Goal: Transaction & Acquisition: Purchase product/service

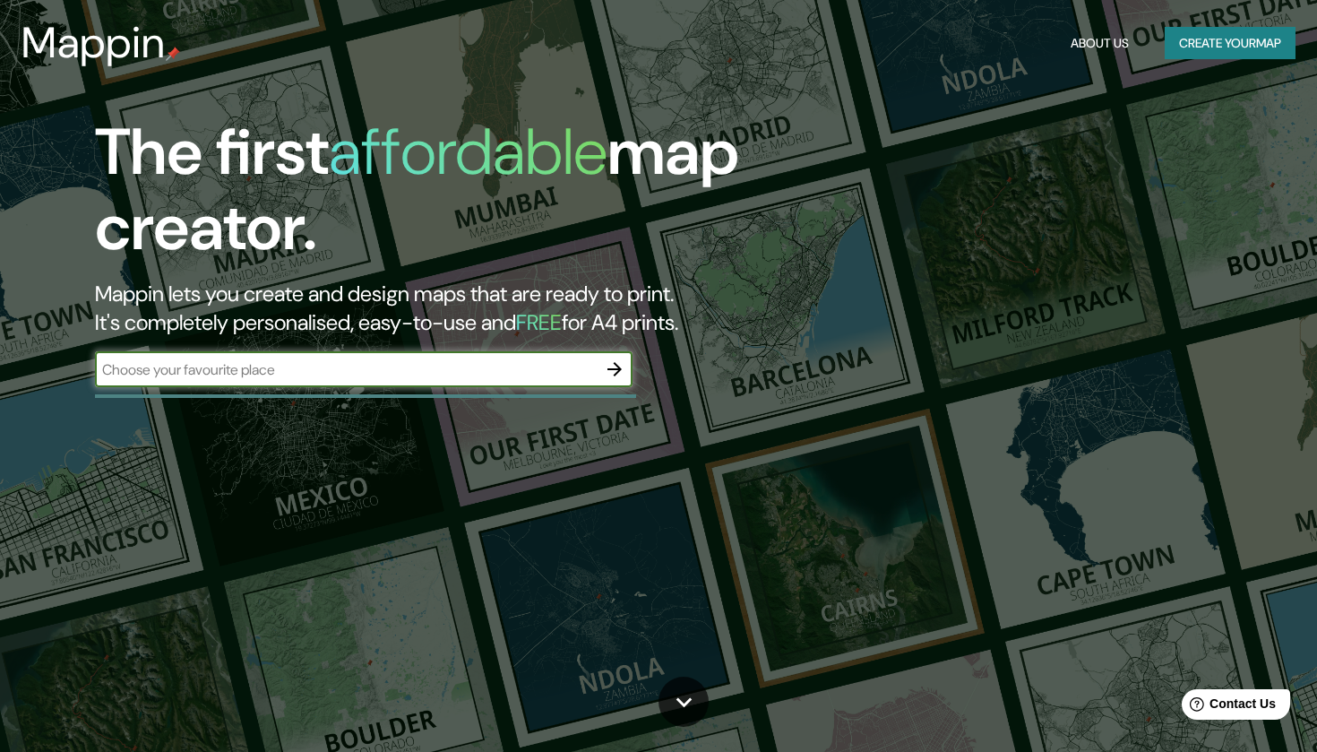
click at [557, 374] on input "text" at bounding box center [346, 369] width 502 height 21
type input "[GEOGRAPHIC_DATA]"
click at [618, 372] on icon "button" at bounding box center [615, 369] width 22 height 22
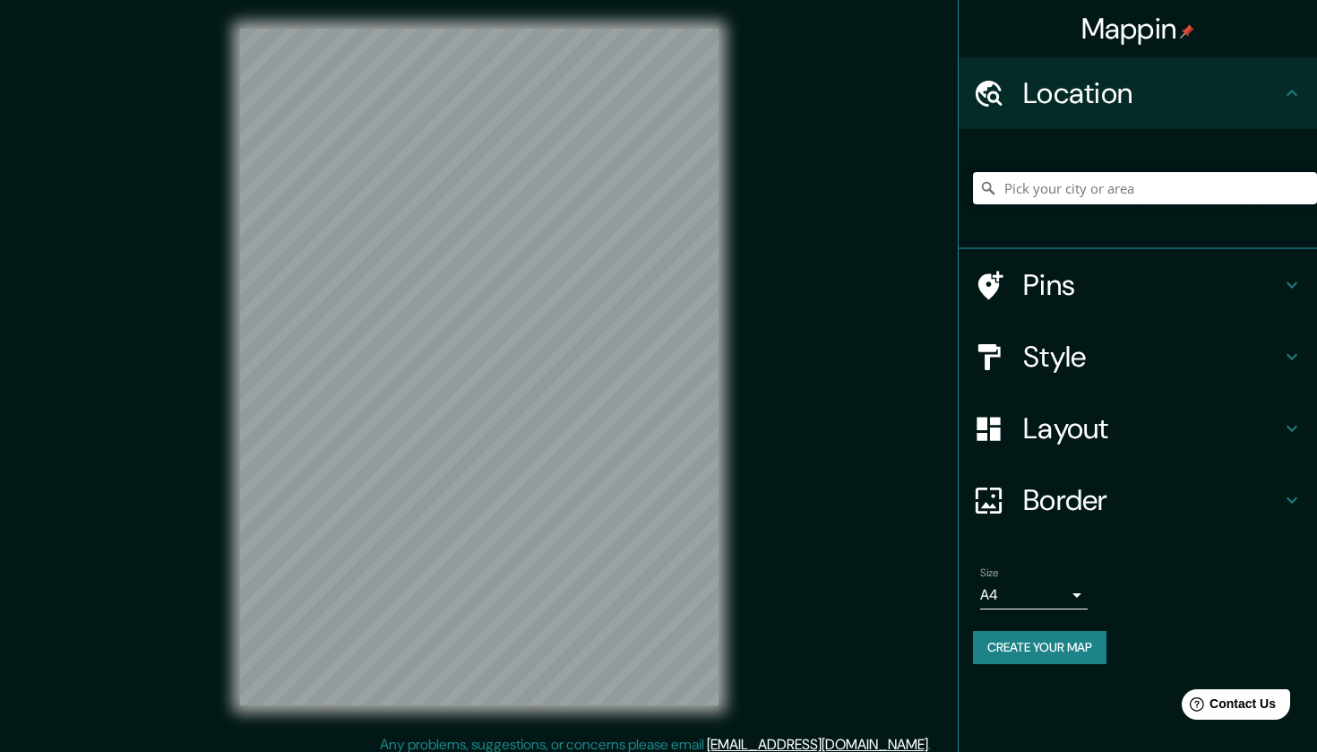
click at [1024, 199] on input "Pick your city or area" at bounding box center [1145, 188] width 344 height 32
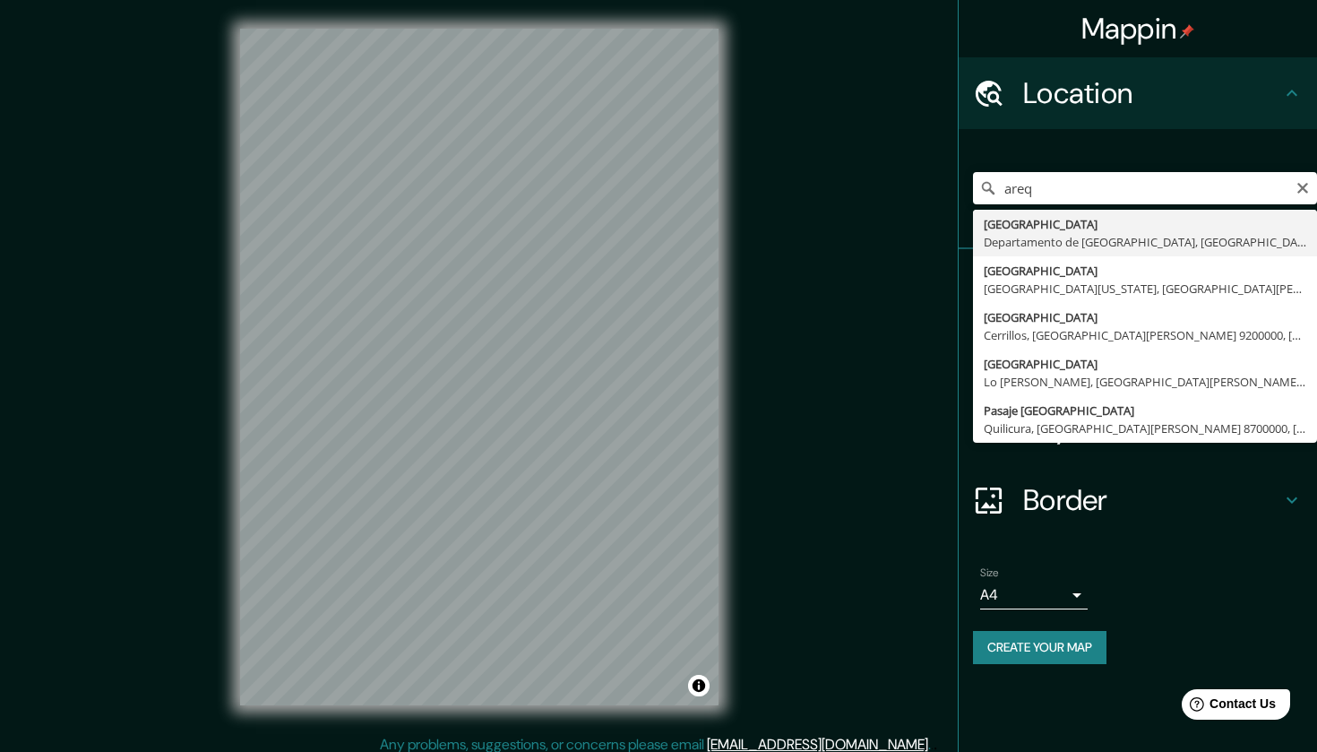
type input "[GEOGRAPHIC_DATA], [GEOGRAPHIC_DATA], [GEOGRAPHIC_DATA]"
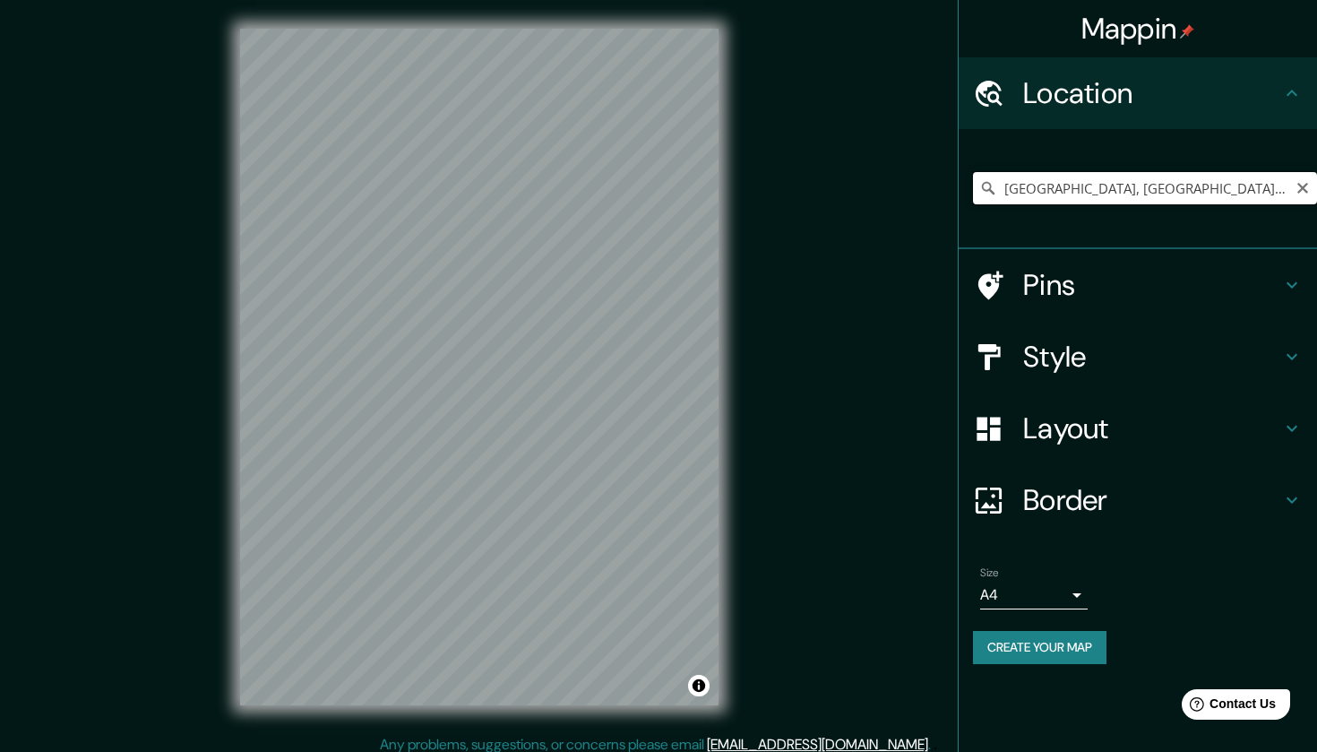
click at [1109, 194] on input "[GEOGRAPHIC_DATA], [GEOGRAPHIC_DATA], [GEOGRAPHIC_DATA]" at bounding box center [1145, 188] width 344 height 32
click at [1124, 366] on h4 "Style" at bounding box center [1152, 357] width 258 height 36
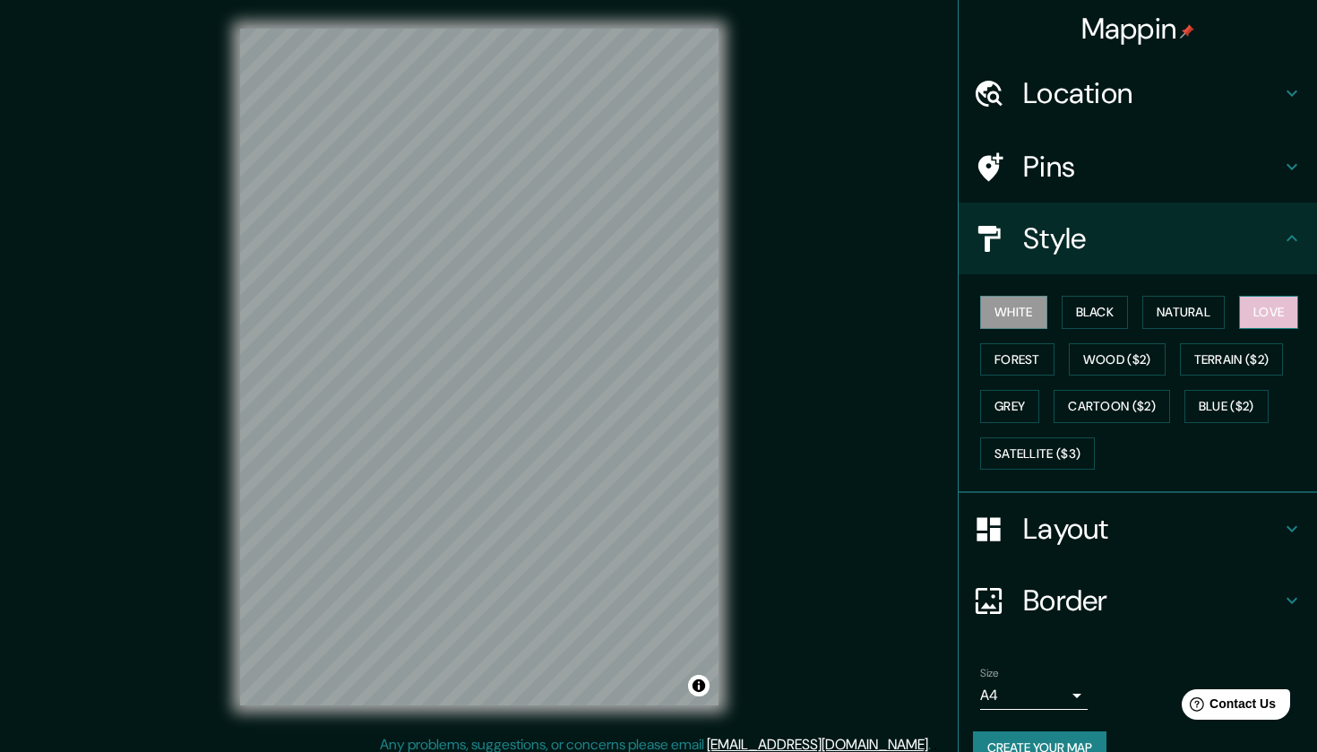
click at [1262, 308] on button "Love" at bounding box center [1268, 312] width 59 height 33
click at [1119, 402] on button "Cartoon ($2)" at bounding box center [1112, 406] width 117 height 33
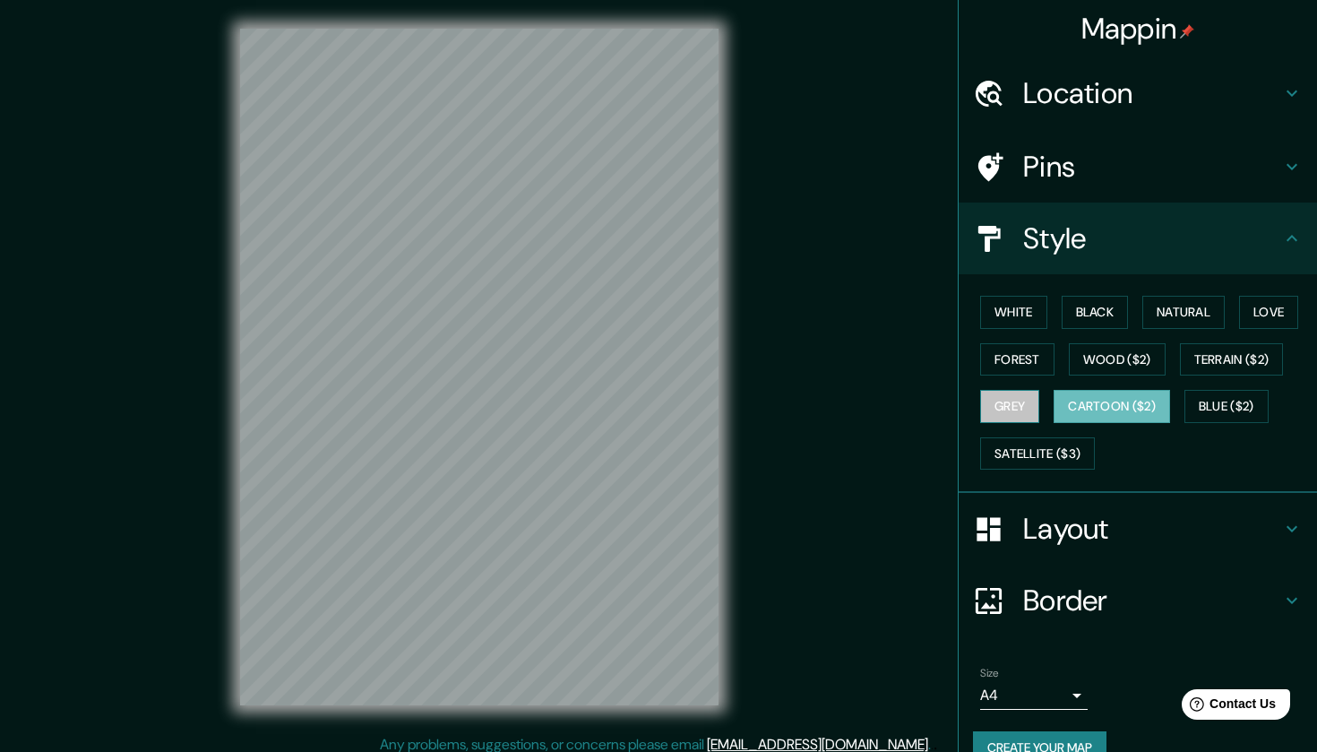
click at [1022, 400] on button "Grey" at bounding box center [1009, 406] width 59 height 33
drag, startPoint x: 722, startPoint y: 425, endPoint x: 750, endPoint y: 430, distance: 28.3
click at [750, 430] on div "Mappin Location [GEOGRAPHIC_DATA], [GEOGRAPHIC_DATA], [GEOGRAPHIC_DATA] Pins St…" at bounding box center [658, 381] width 1317 height 763
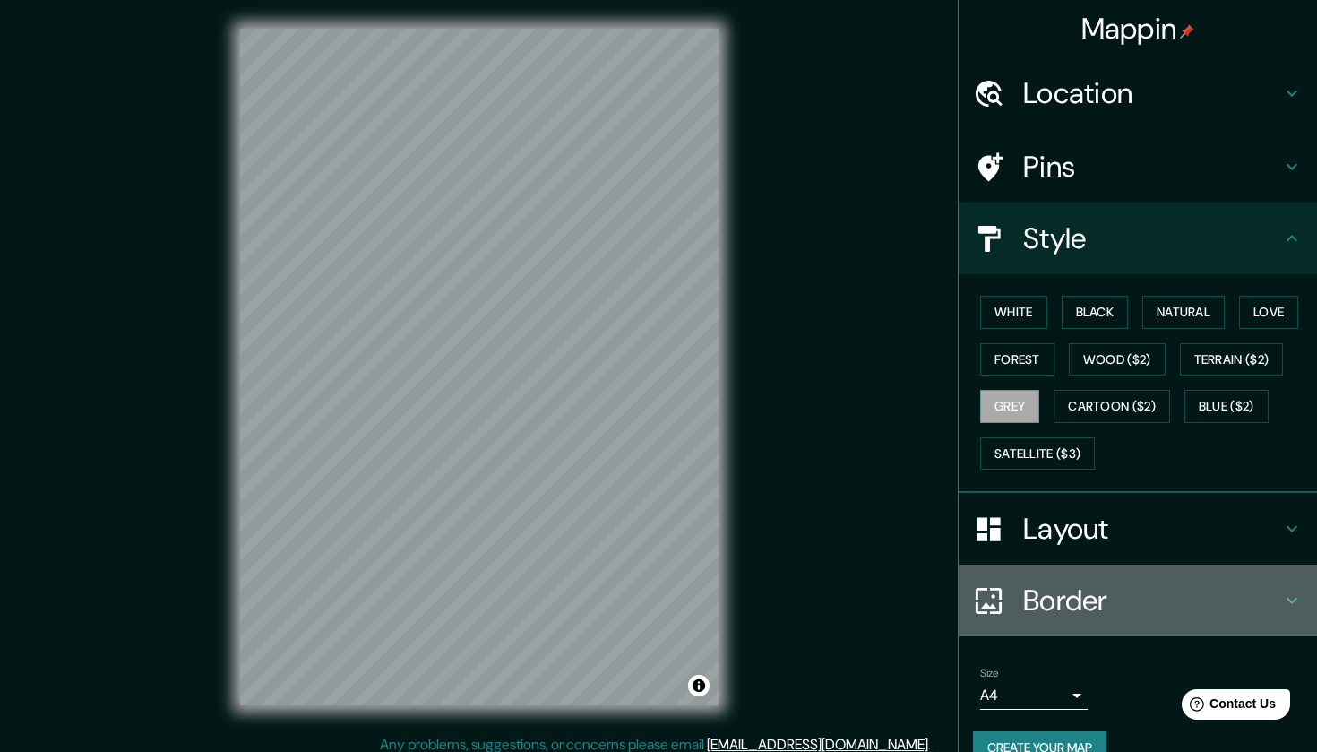
click at [1068, 593] on h4 "Border" at bounding box center [1152, 601] width 258 height 36
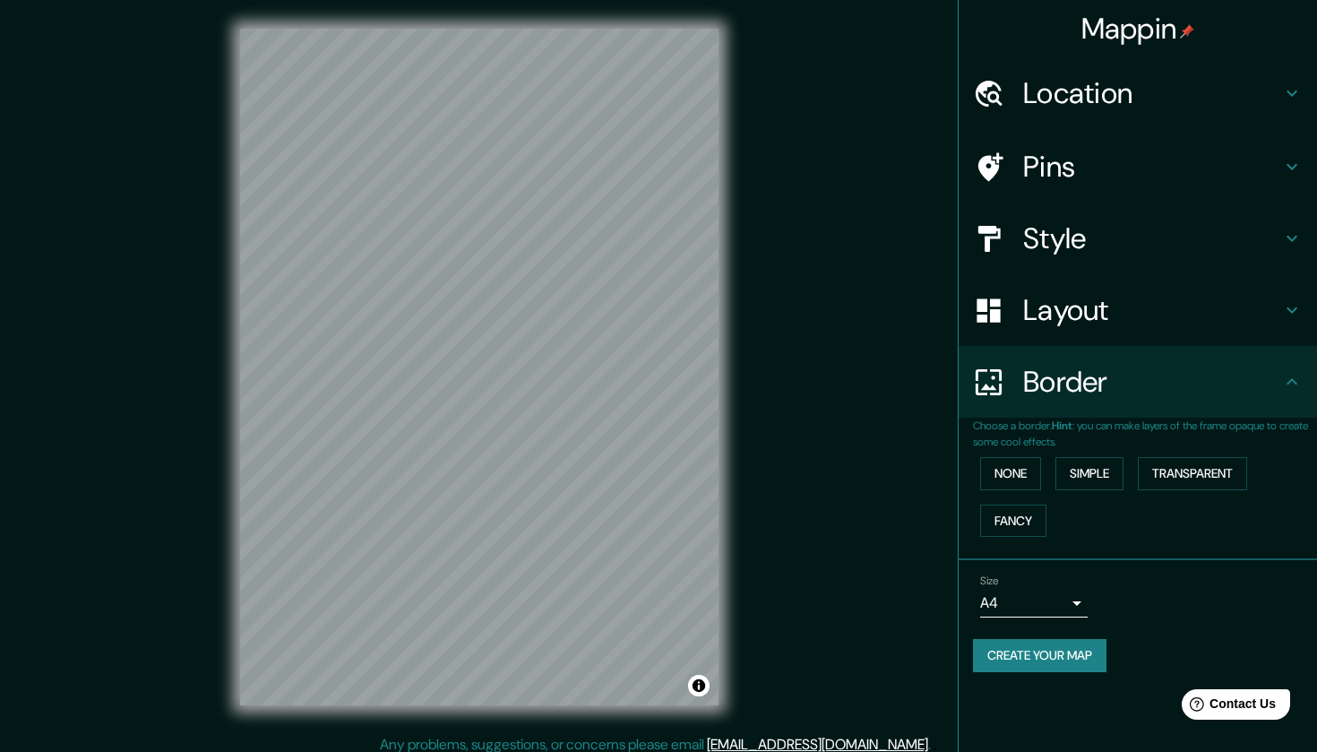
click at [1061, 600] on body "Mappin Location [GEOGRAPHIC_DATA], [GEOGRAPHIC_DATA], [GEOGRAPHIC_DATA] Pins St…" at bounding box center [658, 376] width 1317 height 752
click at [1032, 662] on li "A3" at bounding box center [1034, 668] width 108 height 32
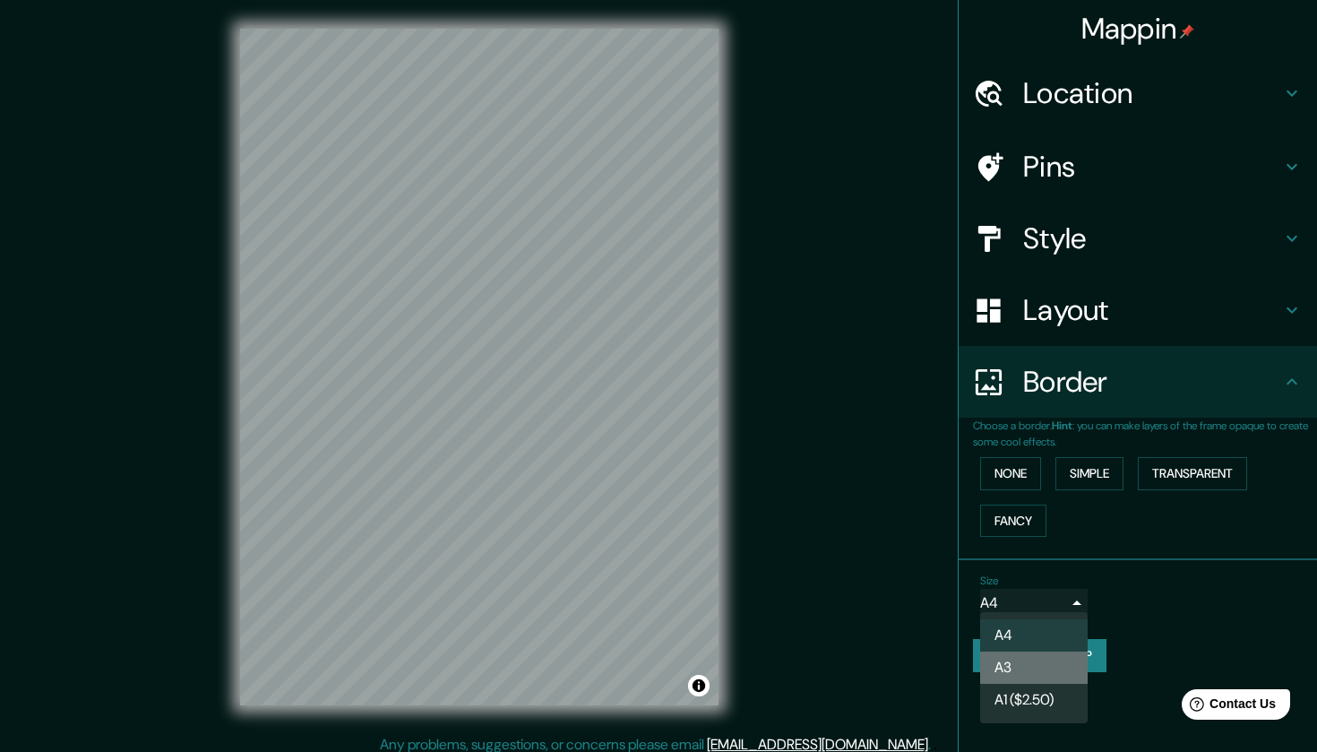
type input "a4"
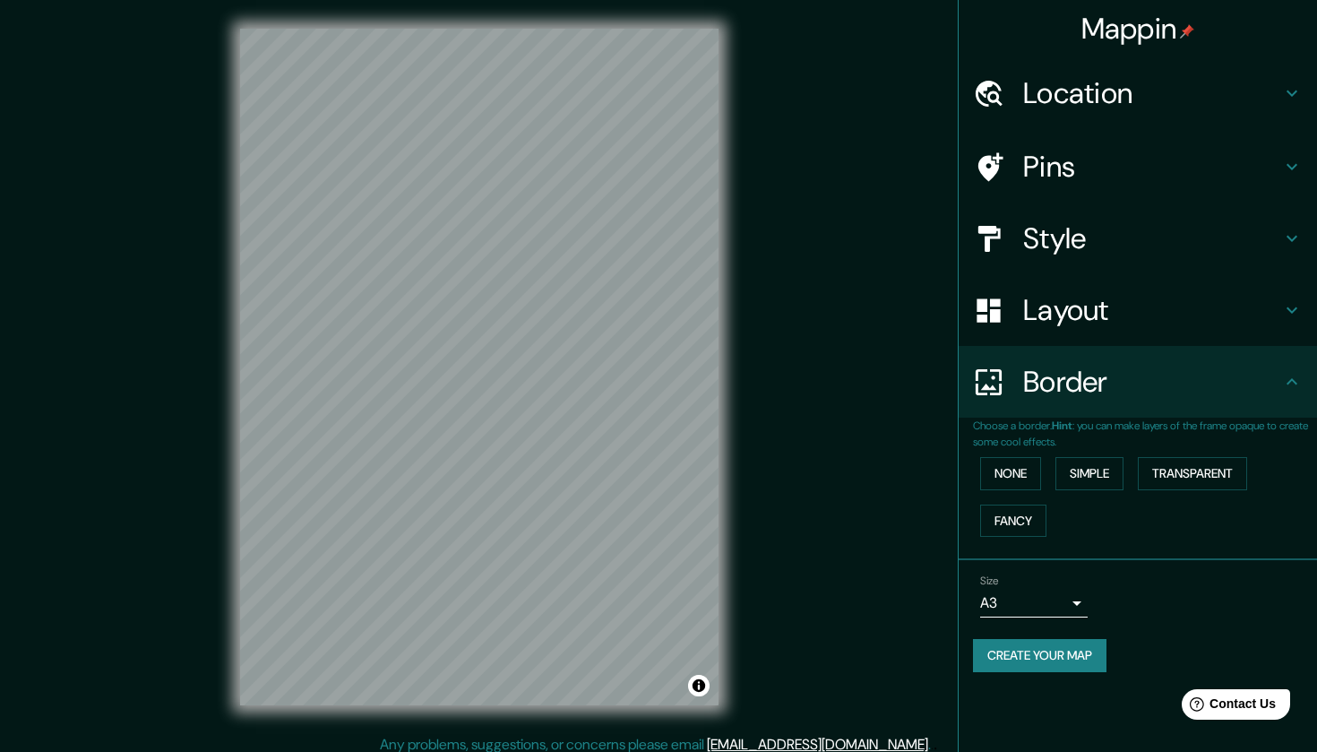
click at [520, 751] on div "Mappin Location [GEOGRAPHIC_DATA], [GEOGRAPHIC_DATA], [GEOGRAPHIC_DATA] Pins St…" at bounding box center [658, 381] width 1317 height 763
click at [1075, 375] on h4 "Border" at bounding box center [1152, 382] width 258 height 36
click at [1025, 470] on button "None" at bounding box center [1010, 473] width 61 height 33
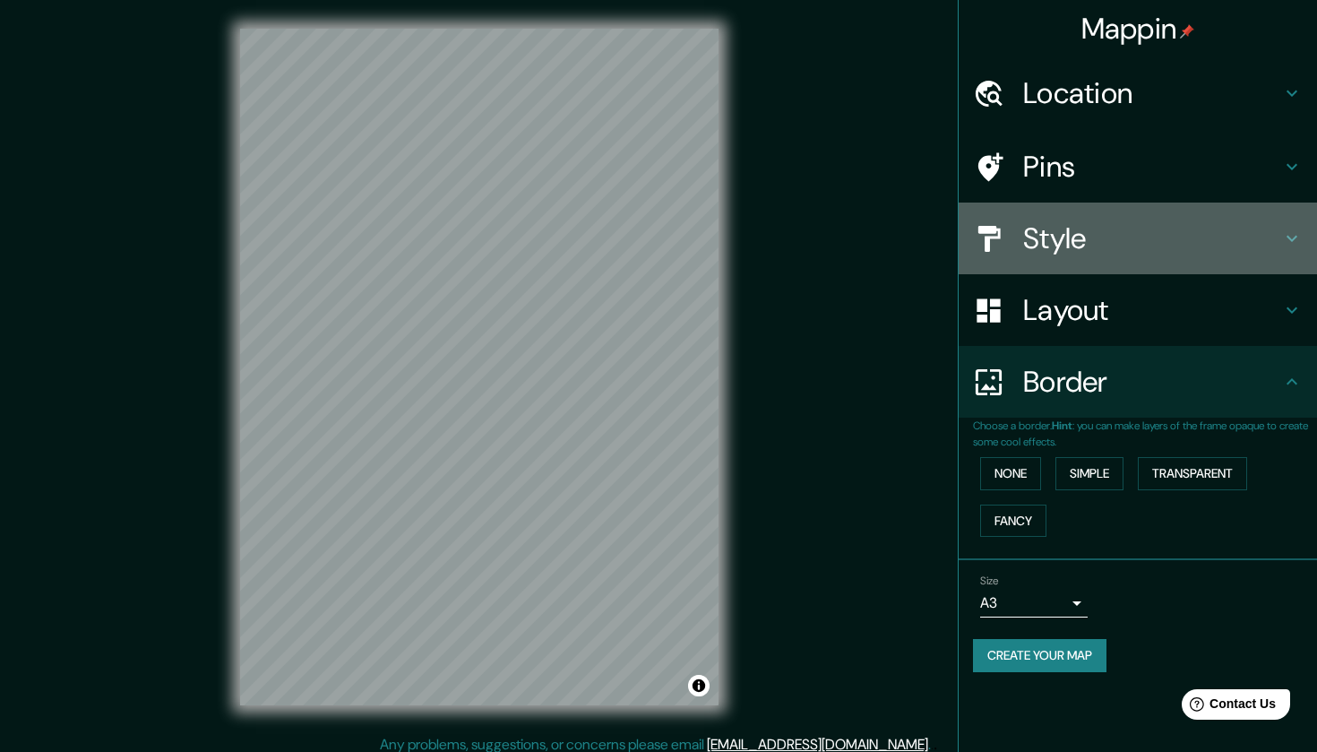
click at [1147, 243] on h4 "Style" at bounding box center [1152, 238] width 258 height 36
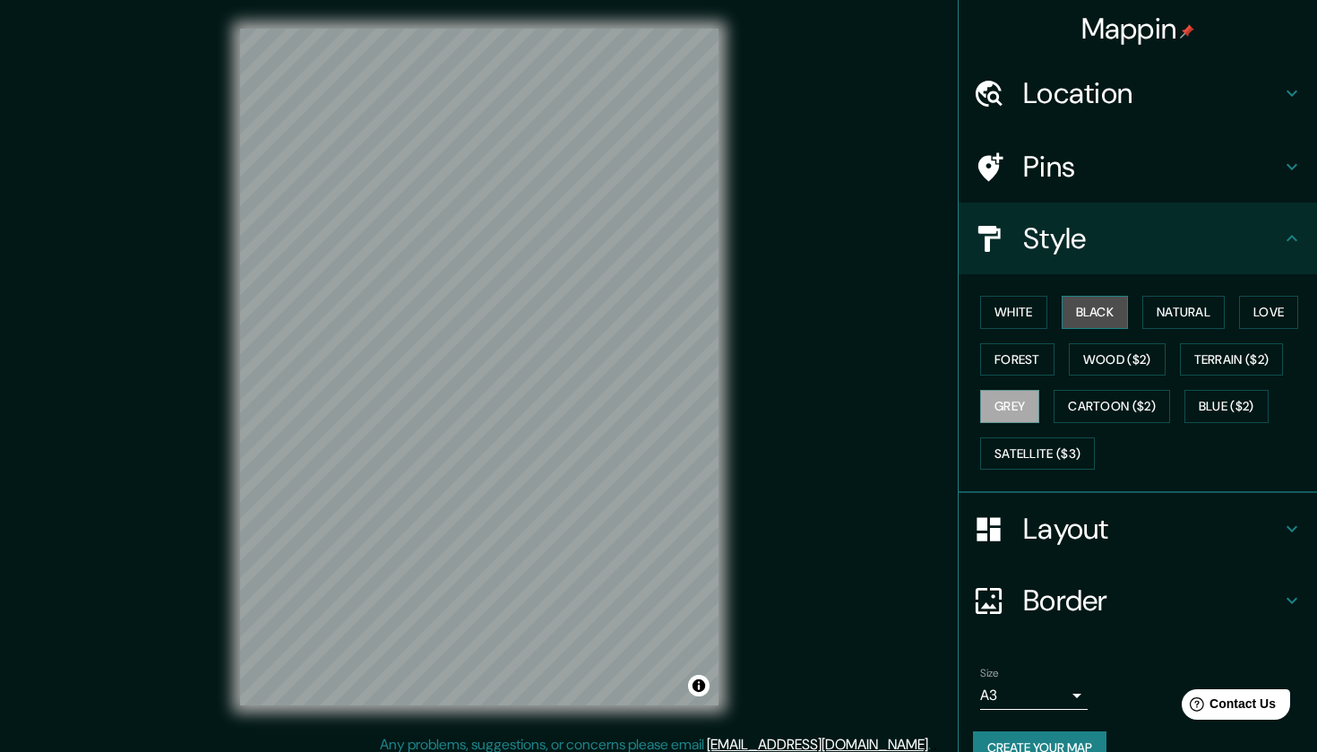
click at [1107, 308] on button "Black" at bounding box center [1095, 312] width 67 height 33
click at [1109, 316] on button "Black" at bounding box center [1095, 312] width 67 height 33
click at [1213, 305] on button "Natural" at bounding box center [1184, 312] width 82 height 33
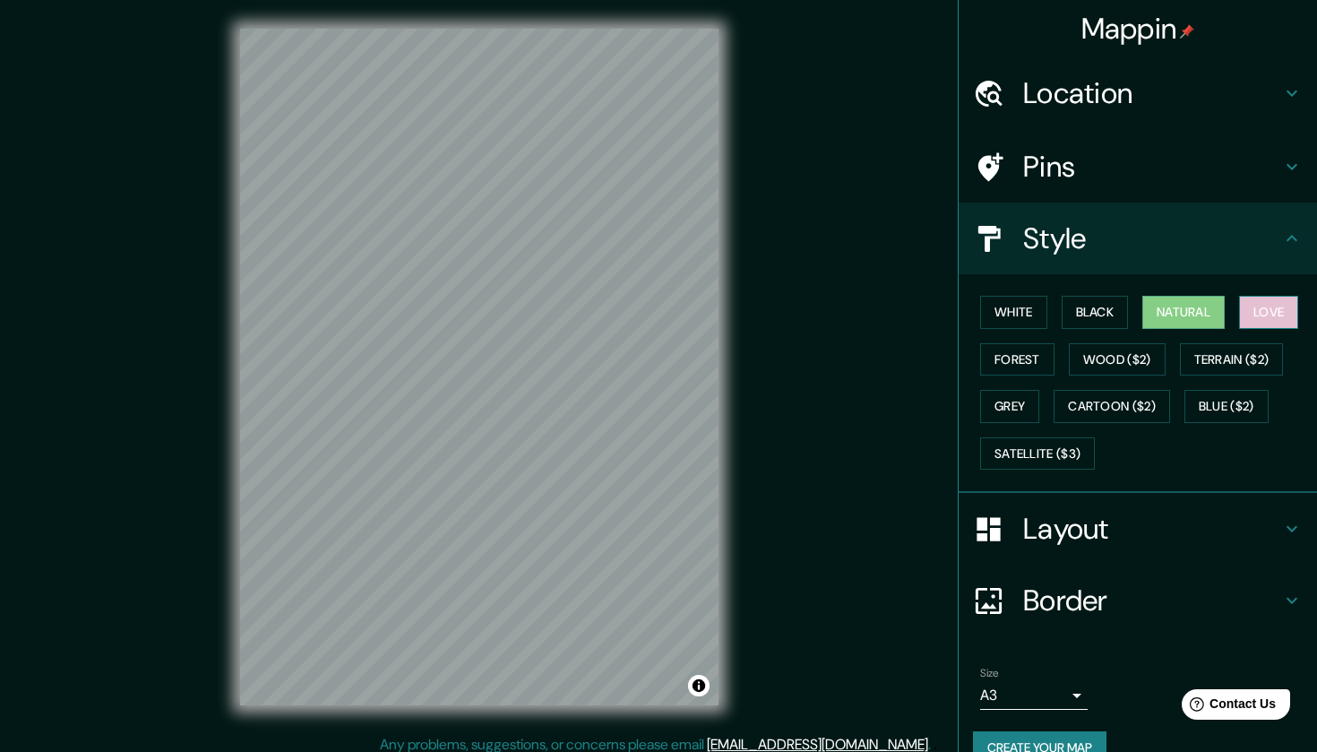
click at [1276, 315] on button "Love" at bounding box center [1268, 312] width 59 height 33
click at [1204, 302] on button "Natural" at bounding box center [1184, 312] width 82 height 33
click at [1116, 310] on button "Black" at bounding box center [1095, 312] width 67 height 33
click at [1259, 307] on button "Love" at bounding box center [1268, 312] width 59 height 33
click at [1288, 306] on button "Love" at bounding box center [1268, 312] width 59 height 33
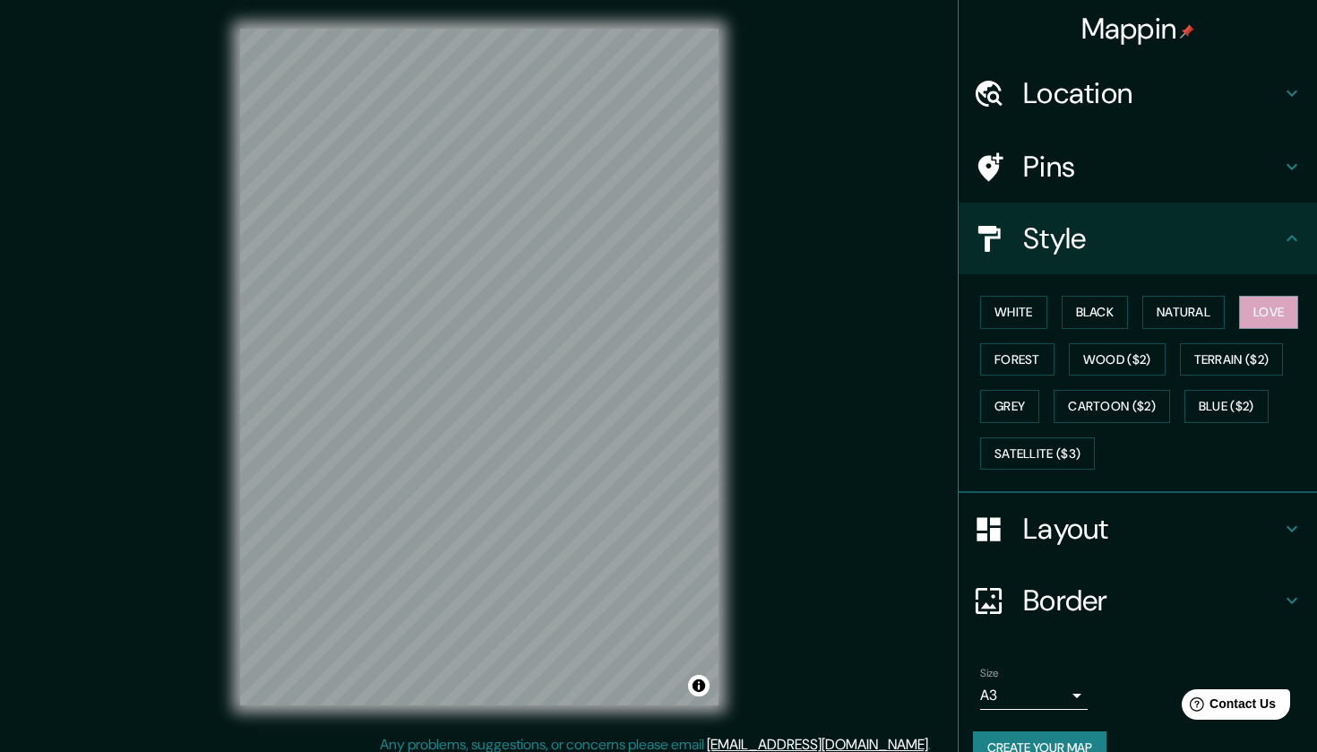
click at [767, 553] on div "Mappin Location [GEOGRAPHIC_DATA], [GEOGRAPHIC_DATA], [GEOGRAPHIC_DATA] Pins St…" at bounding box center [658, 381] width 1317 height 763
click at [1257, 346] on button "Terrain ($2)" at bounding box center [1232, 359] width 104 height 33
click at [1053, 351] on button "Forest" at bounding box center [1017, 359] width 74 height 33
click at [1213, 306] on button "Natural" at bounding box center [1184, 312] width 82 height 33
click at [1278, 309] on button "Love" at bounding box center [1268, 312] width 59 height 33
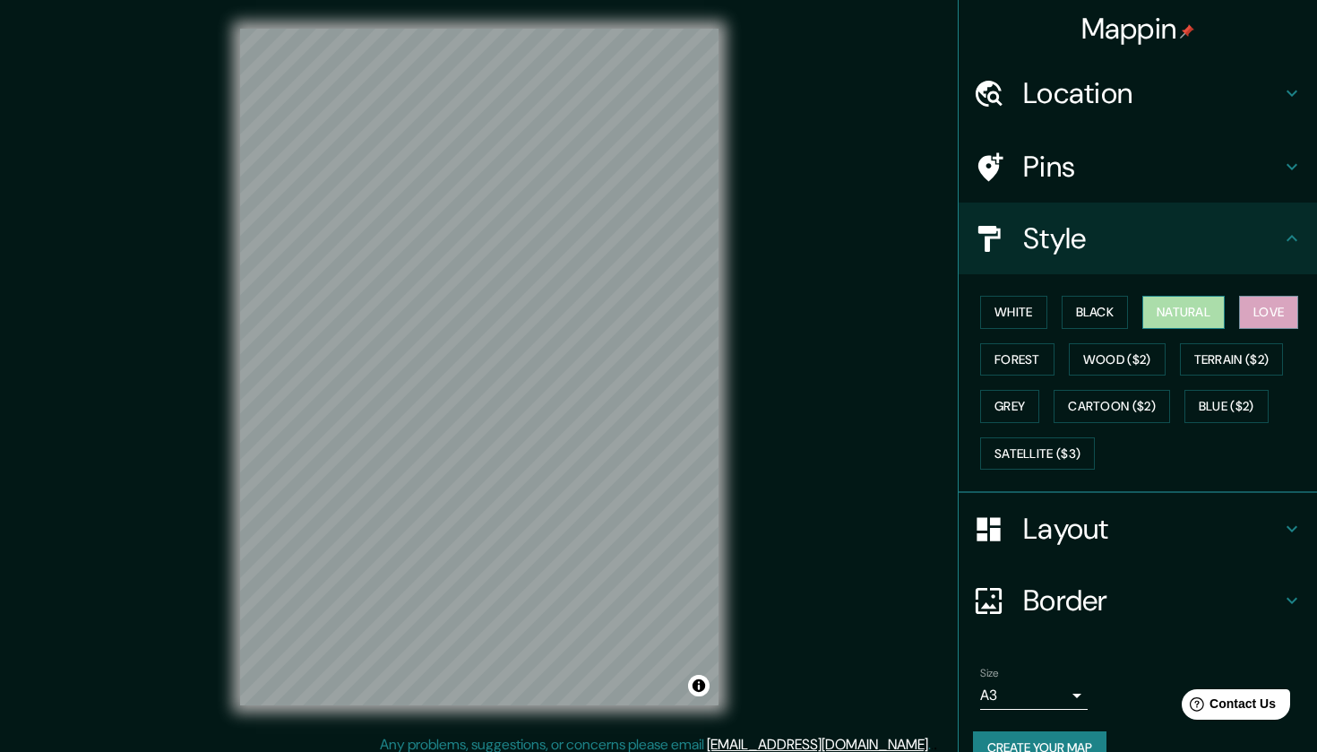
click at [1200, 308] on button "Natural" at bounding box center [1184, 312] width 82 height 33
click at [1014, 298] on button "White" at bounding box center [1013, 312] width 67 height 33
click at [991, 317] on button "White" at bounding box center [1013, 312] width 67 height 33
click at [1161, 317] on button "Natural" at bounding box center [1184, 312] width 82 height 33
click at [1010, 299] on button "White" at bounding box center [1013, 312] width 67 height 33
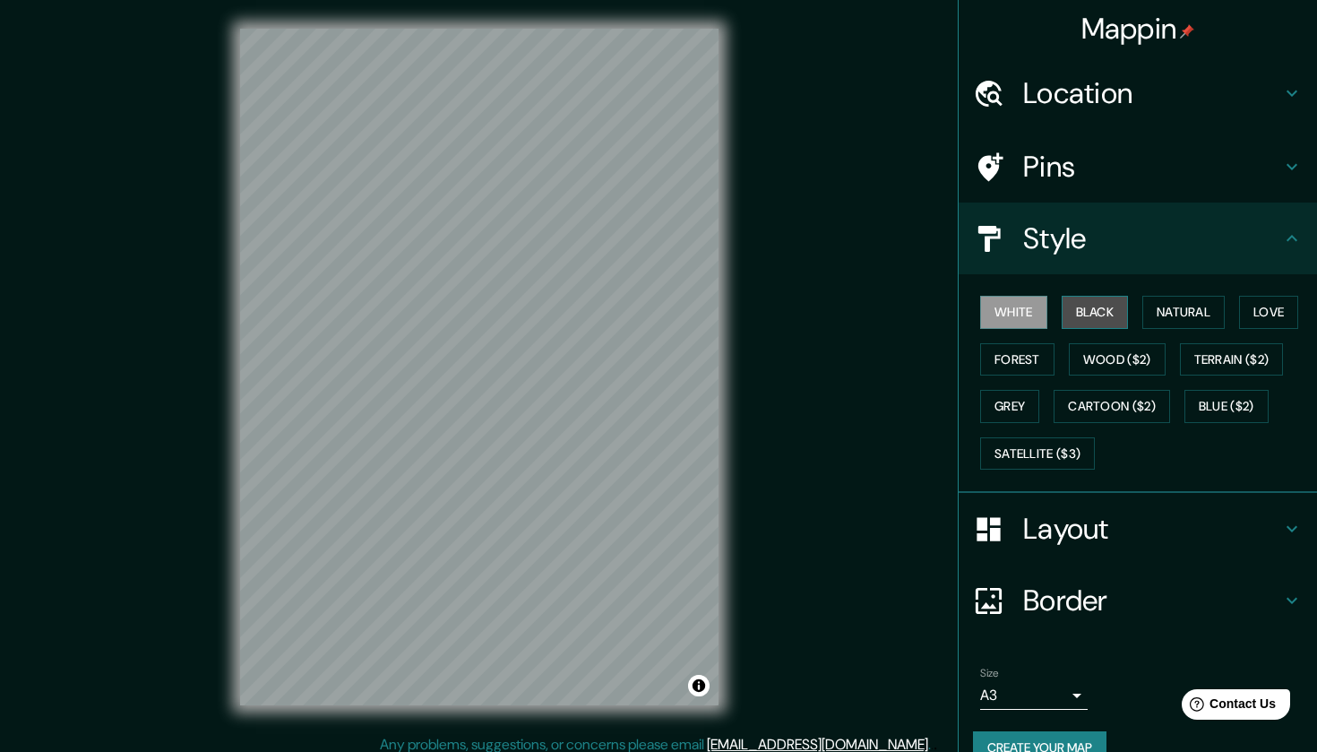
click at [1098, 318] on button "Black" at bounding box center [1095, 312] width 67 height 33
click at [1192, 327] on div "White Black Natural Love Forest Wood ($2) Terrain ($2) Grey Cartoon ($2) Blue (…" at bounding box center [1145, 383] width 344 height 188
click at [1273, 327] on div "White Black Natural Love Forest Wood ($2) Terrain ($2) Grey Cartoon ($2) Blue (…" at bounding box center [1145, 383] width 344 height 188
click at [1273, 321] on button "Love" at bounding box center [1268, 312] width 59 height 33
